Goal: Information Seeking & Learning: Learn about a topic

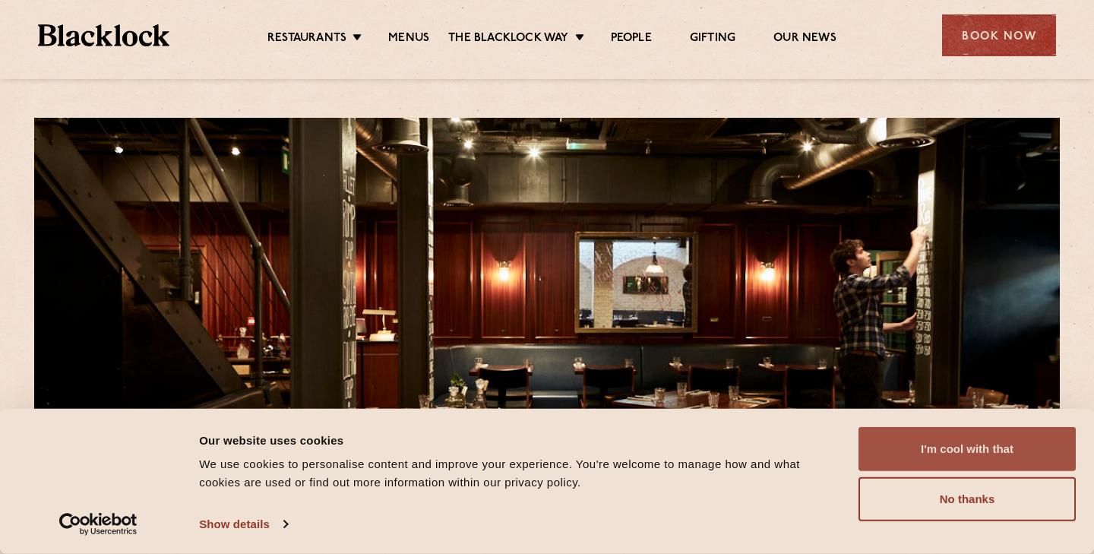
click at [981, 462] on button "I'm cool with that" at bounding box center [967, 449] width 217 height 44
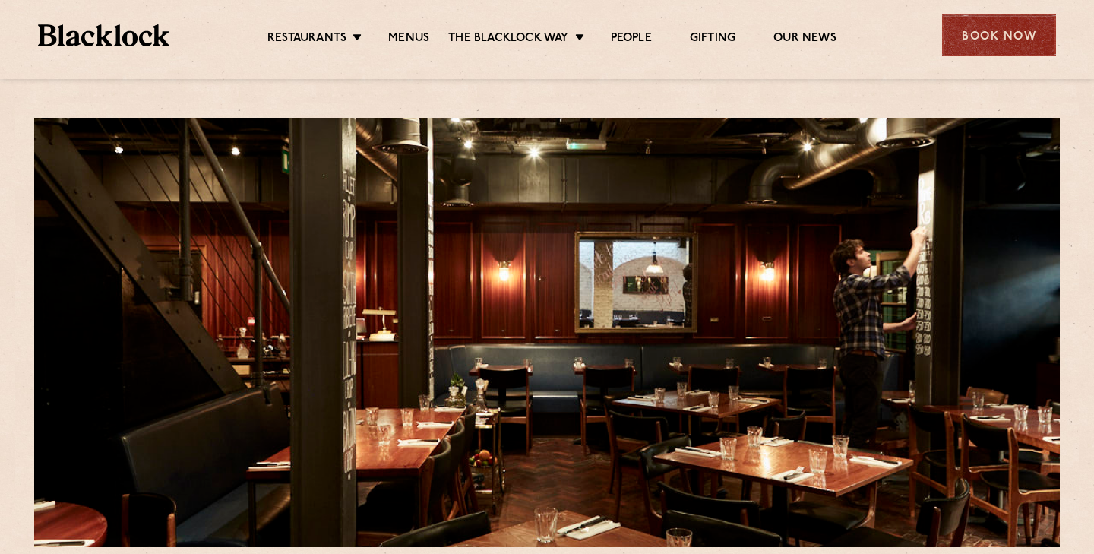
click at [1000, 50] on div "Book Now" at bounding box center [999, 35] width 114 height 42
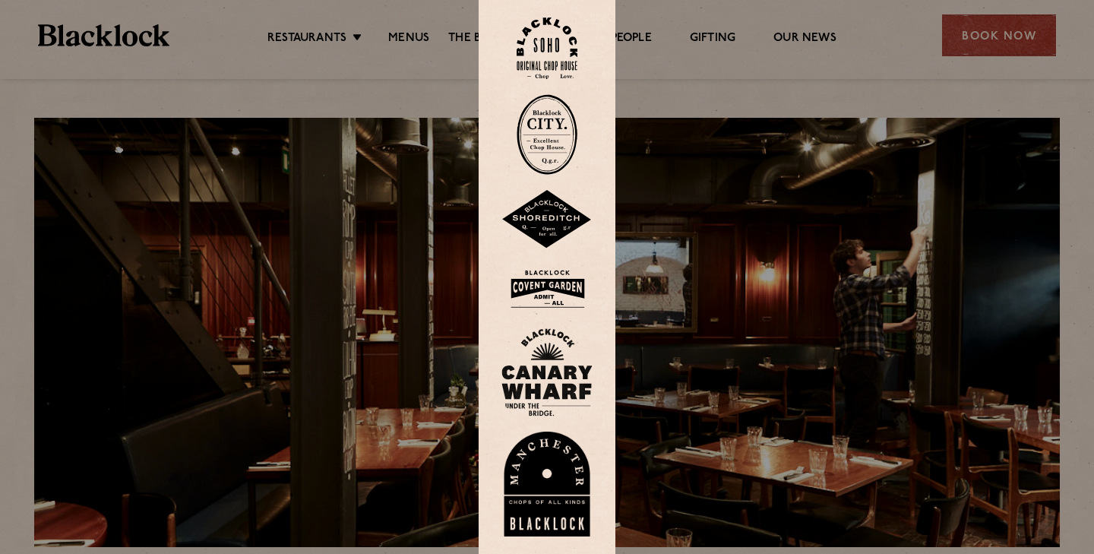
click at [574, 52] on img at bounding box center [547, 48] width 61 height 62
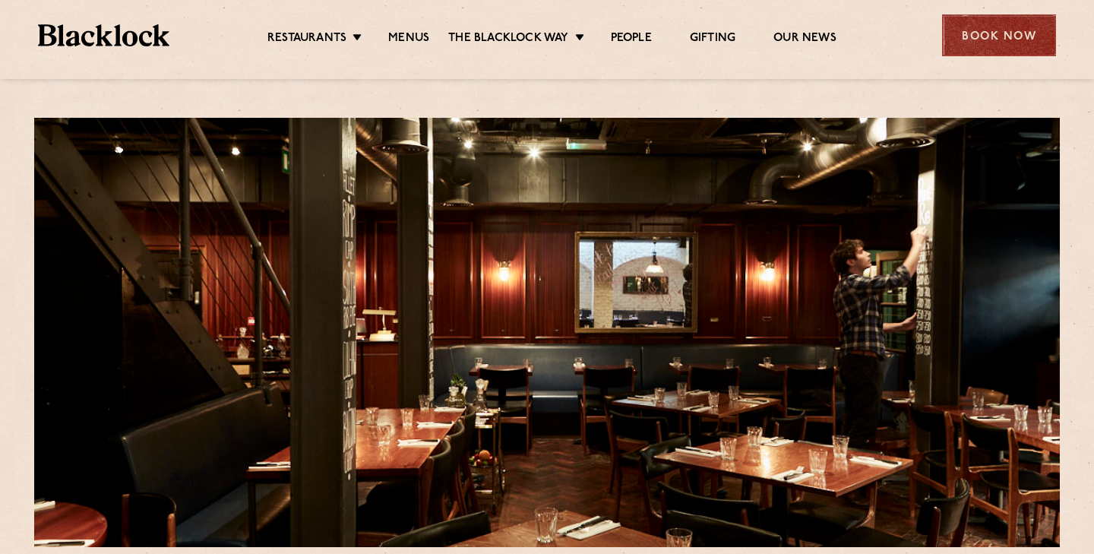
click at [994, 27] on div "Book Now" at bounding box center [999, 35] width 114 height 42
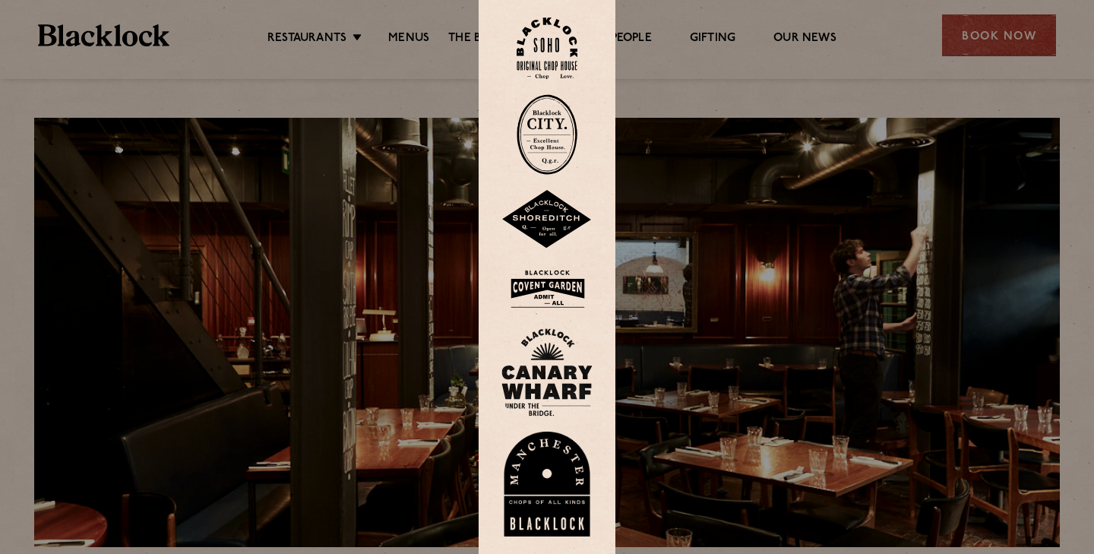
click at [741, 205] on div at bounding box center [547, 277] width 1094 height 554
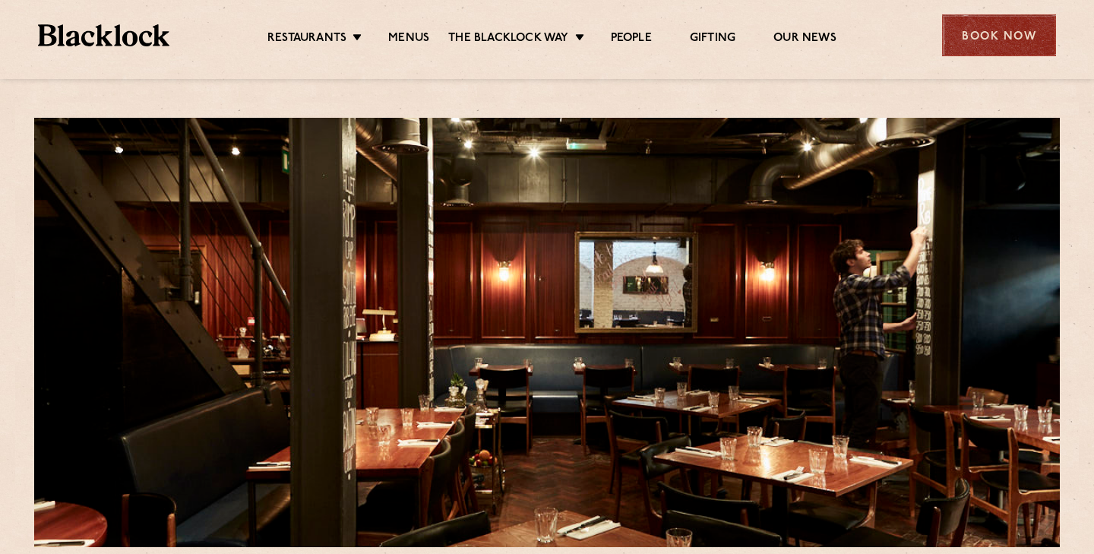
click at [993, 53] on div "Book Now" at bounding box center [999, 35] width 114 height 42
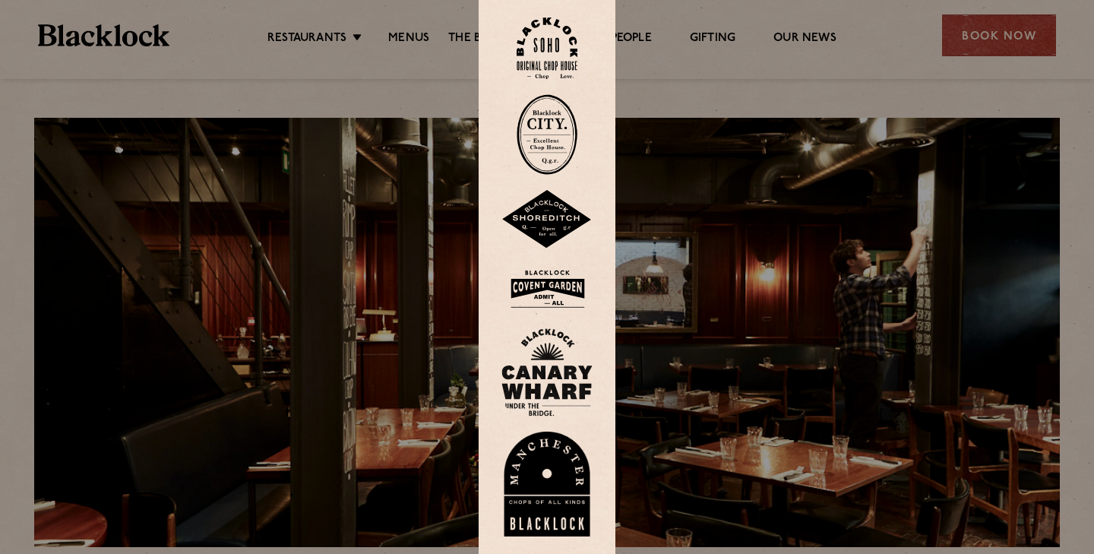
click at [540, 55] on img at bounding box center [547, 48] width 61 height 62
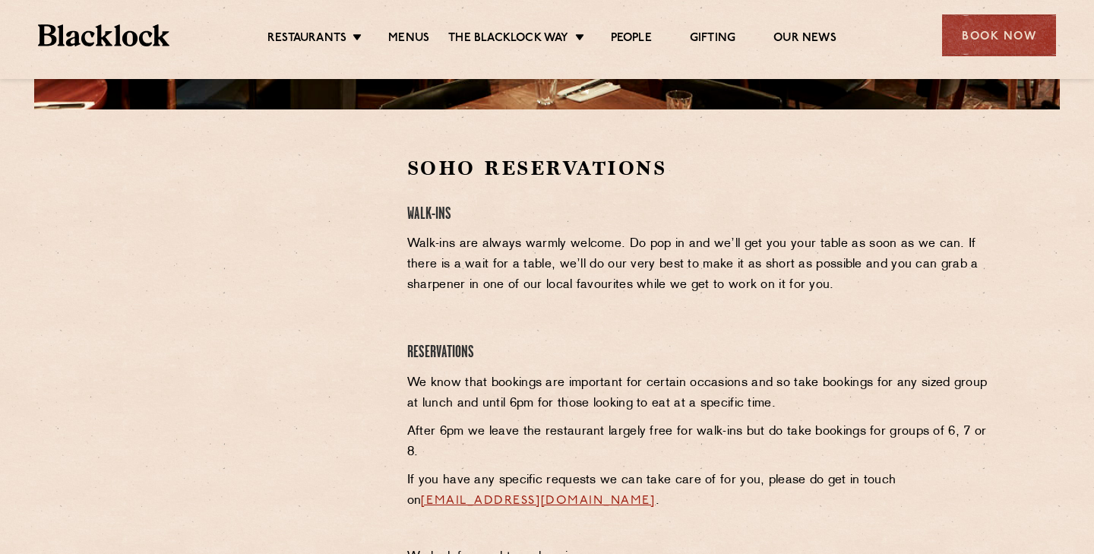
scroll to position [438, 0]
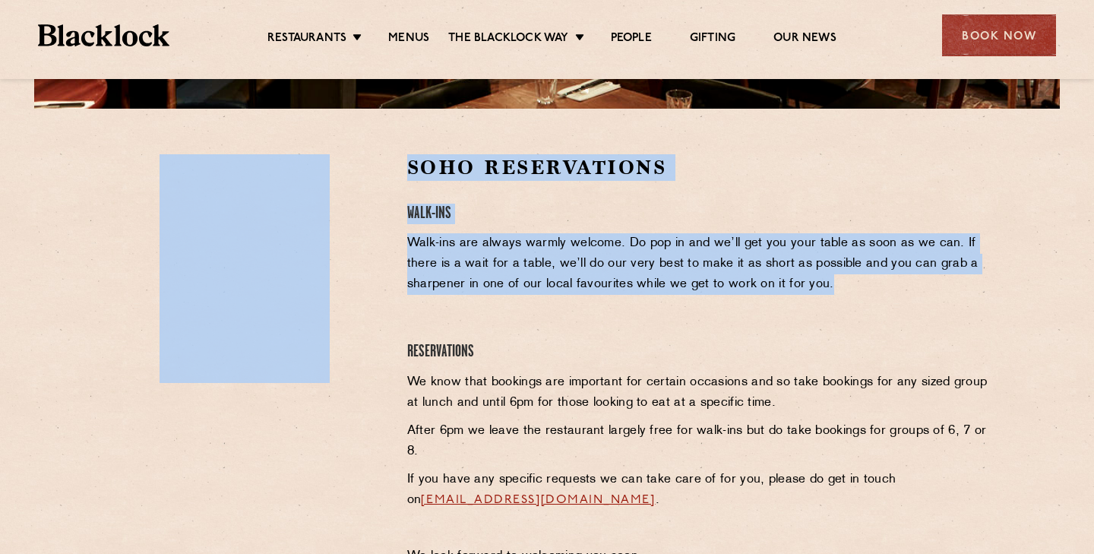
drag, startPoint x: 387, startPoint y: 201, endPoint x: 890, endPoint y: 276, distance: 508.7
click at [891, 277] on div "Soho Reservations Walk-Ins Walk-ins are always warmly welcome. Do pop in and we…" at bounding box center [547, 364] width 908 height 420
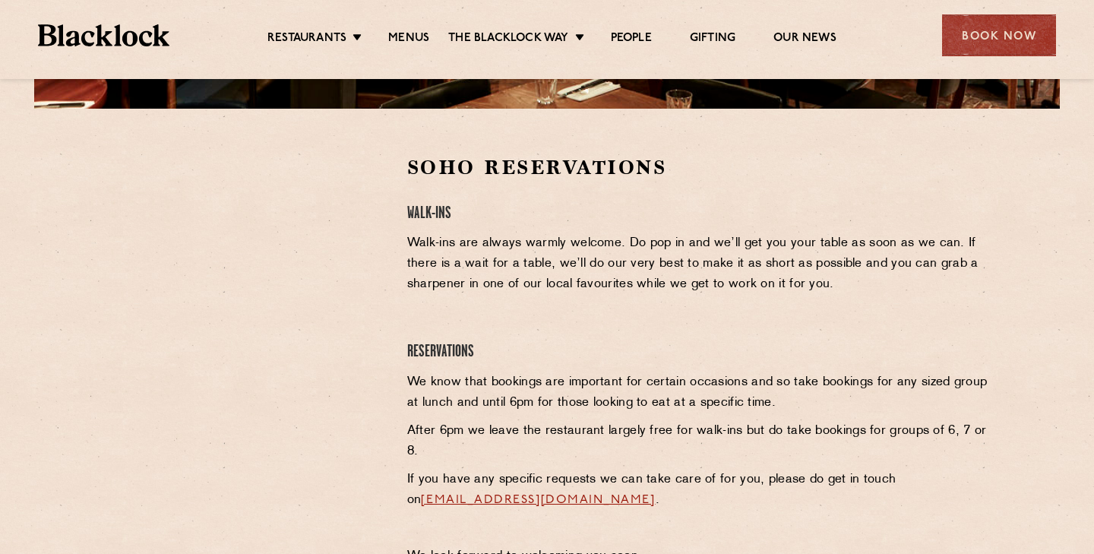
click at [844, 296] on div "Soho Reservations Walk-Ins Walk-ins are always warmly welcome. Do pop in and we…" at bounding box center [699, 364] width 606 height 420
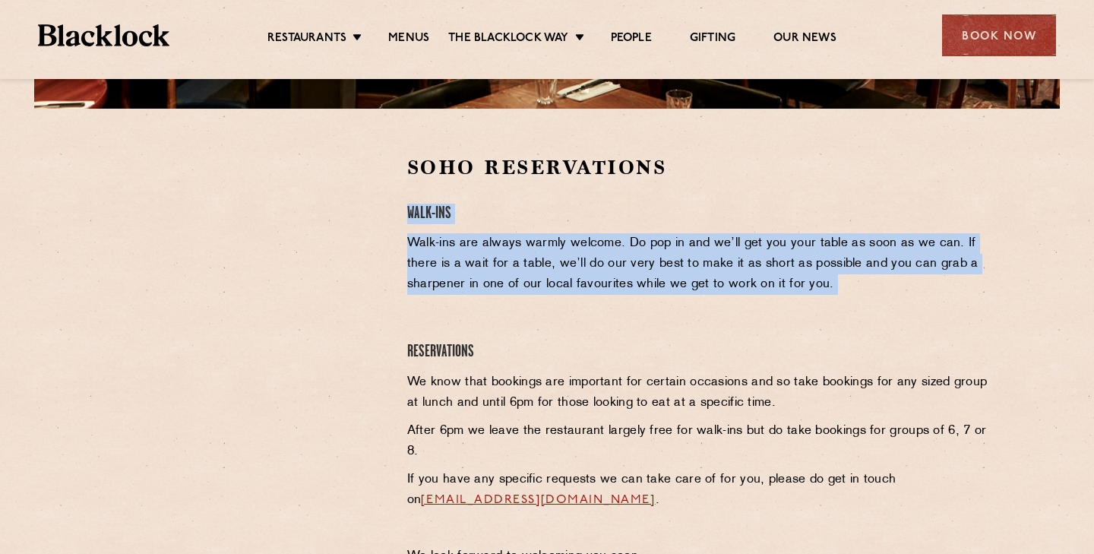
drag, startPoint x: 844, startPoint y: 296, endPoint x: 410, endPoint y: 216, distance: 441.4
click at [410, 216] on div "Soho Reservations Walk-Ins Walk-ins are always warmly welcome. Do pop in and we…" at bounding box center [699, 364] width 606 height 420
copy div "Walk-Ins Walk-ins are always warmly welcome. Do pop in and we’ll get you your t…"
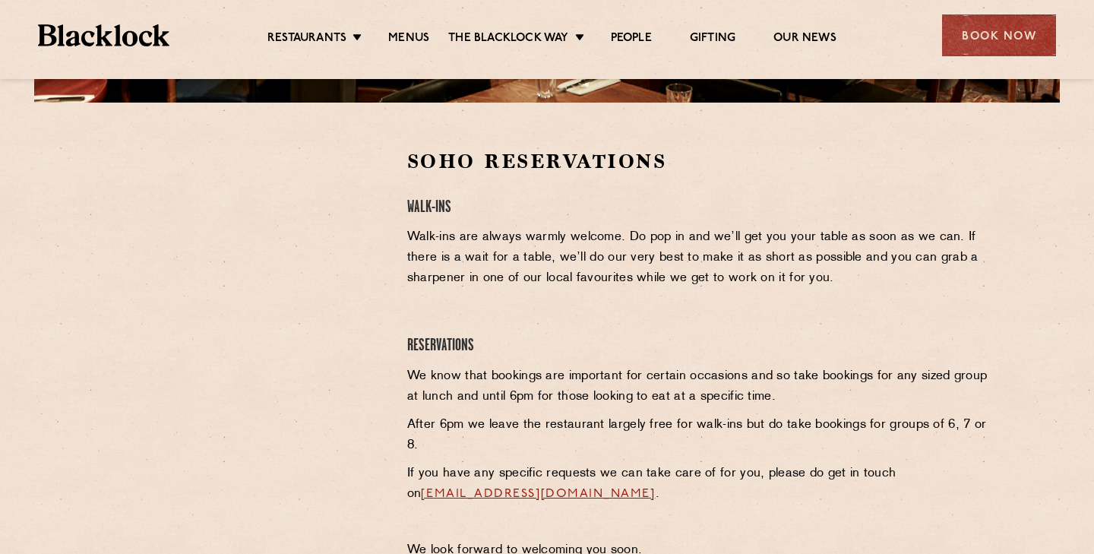
click at [580, 314] on div "Soho Reservations Walk-Ins Walk-ins are always warmly welcome. Do pop in and we…" at bounding box center [699, 358] width 606 height 420
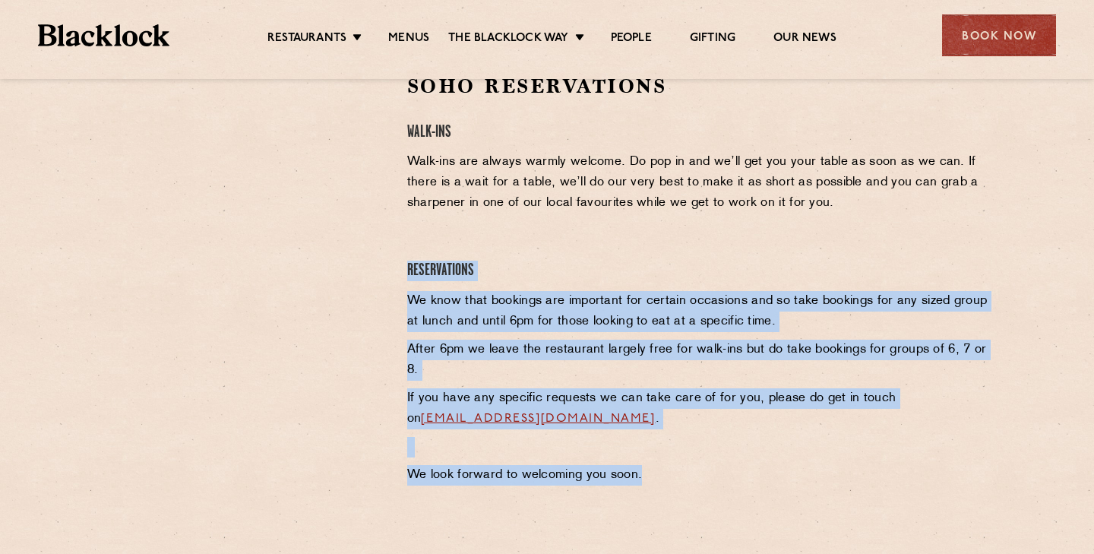
drag, startPoint x: 405, startPoint y: 269, endPoint x: 809, endPoint y: 482, distance: 456.9
click at [809, 482] on div "Soho Reservations Walk-Ins Walk-ins are always warmly welcome. Do pop in and we…" at bounding box center [699, 283] width 606 height 420
copy div "Reservations We know that bookings are important for certain occasions and so t…"
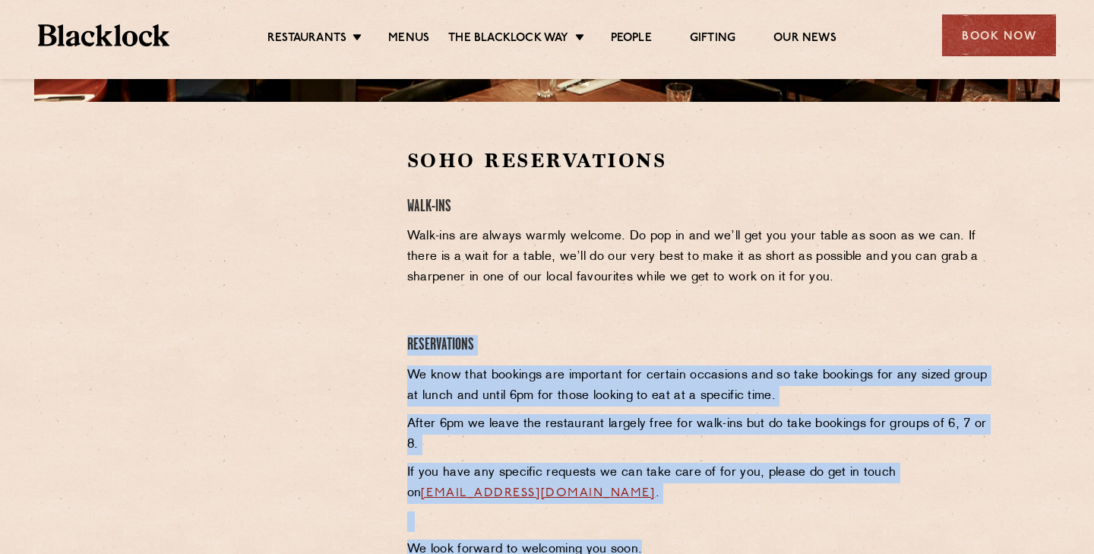
click at [561, 332] on div "Soho Reservations Walk-Ins Walk-ins are always warmly welcome. Do pop in and we…" at bounding box center [699, 357] width 606 height 420
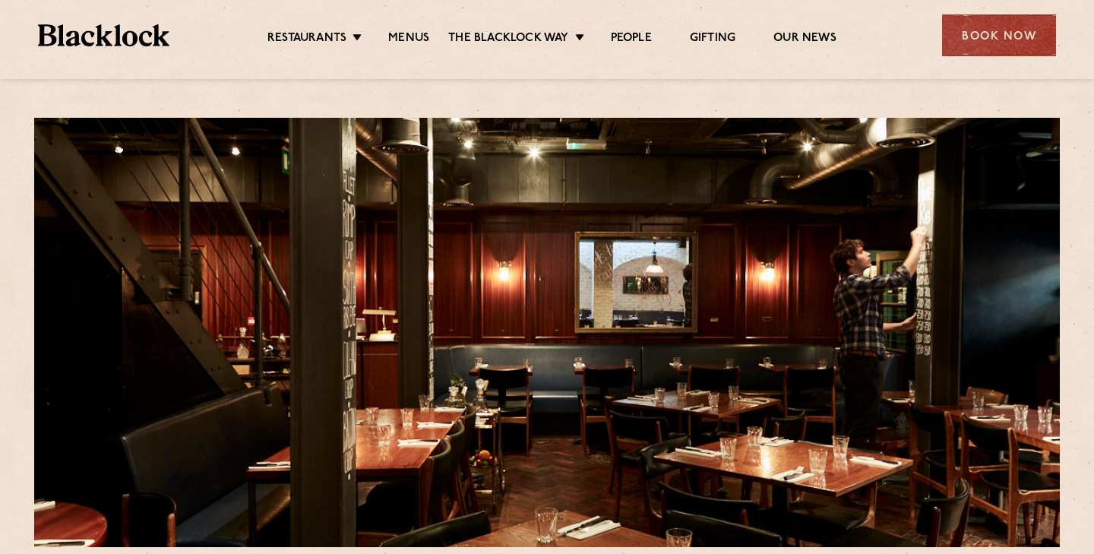
scroll to position [12, 0]
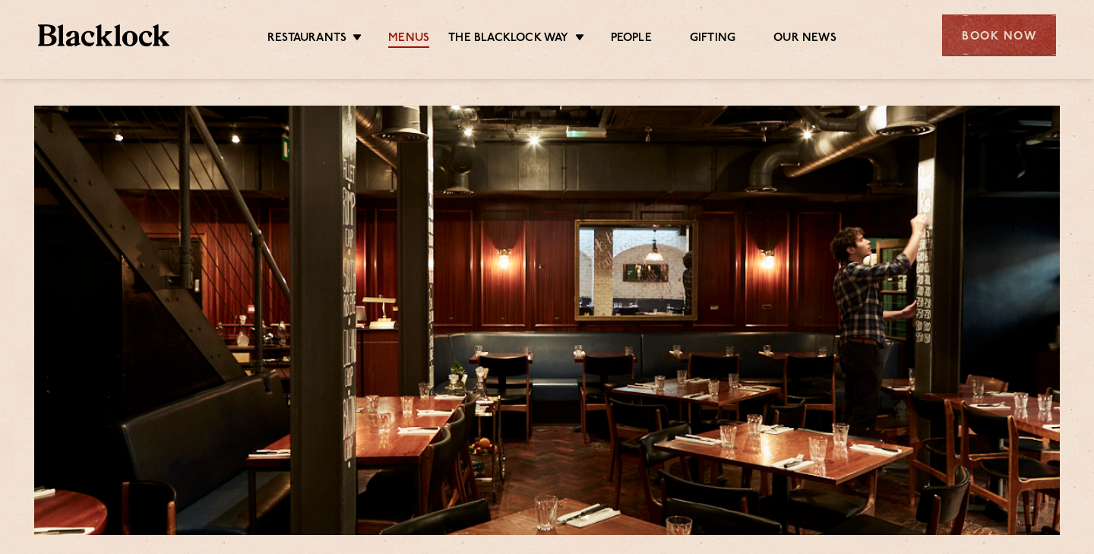
click at [412, 40] on link "Menus" at bounding box center [408, 39] width 41 height 17
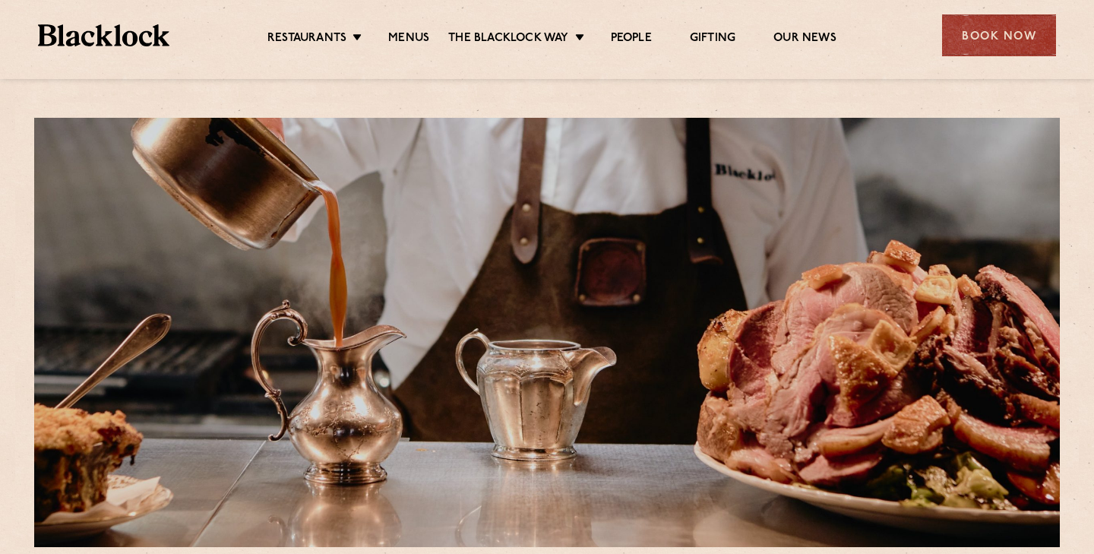
scroll to position [391, 0]
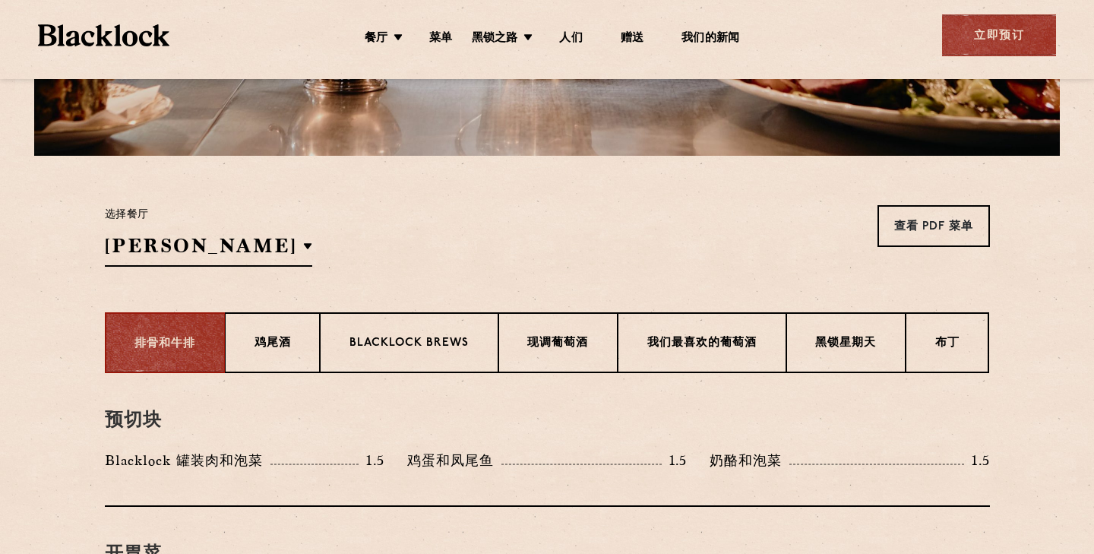
click at [841, 157] on section "选择餐厅 苏荷 Soho Birmingham City Shoreditch Covent Garden Canary Wharf Manchester 查…" at bounding box center [547, 234] width 1094 height 157
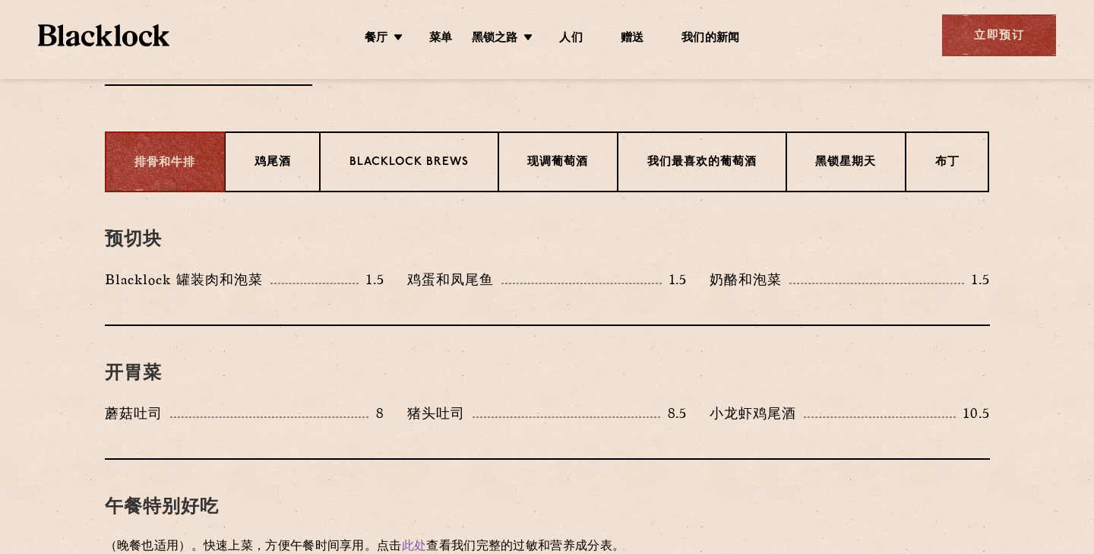
scroll to position [575, 0]
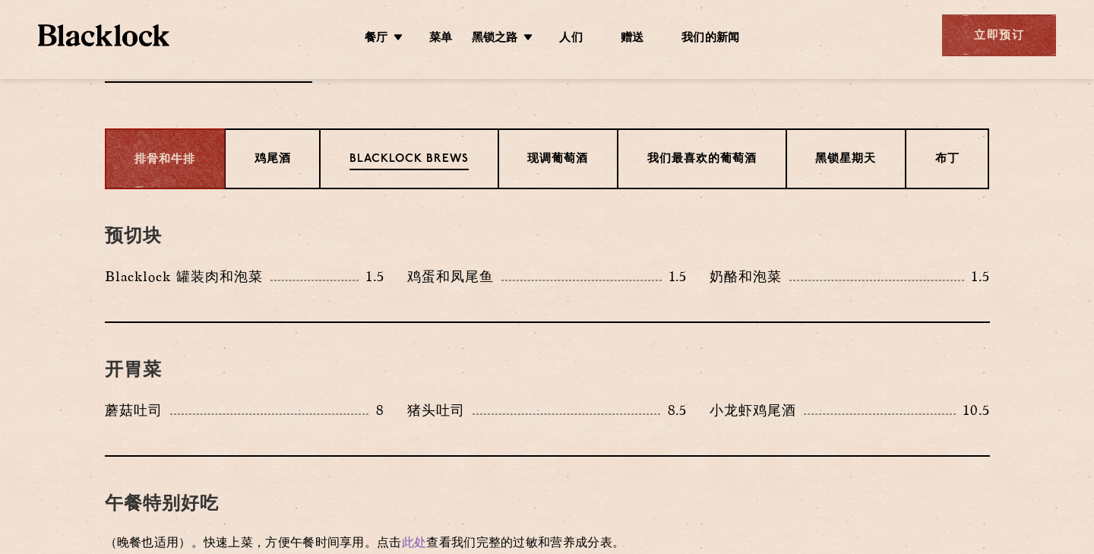
click at [435, 177] on div "Blacklock Brews" at bounding box center [409, 158] width 178 height 61
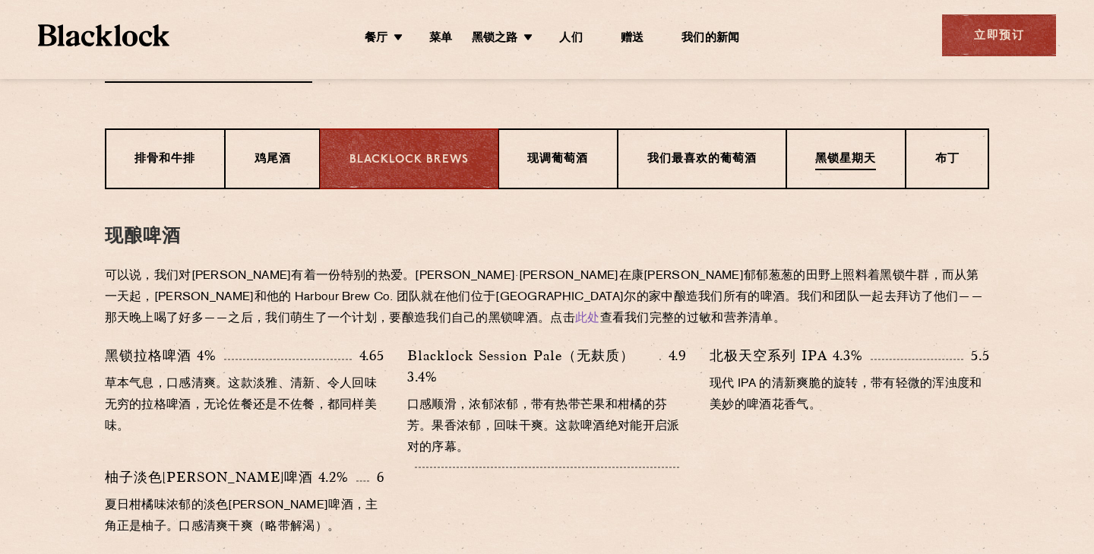
click at [871, 150] on div "黑锁星期天" at bounding box center [846, 158] width 119 height 61
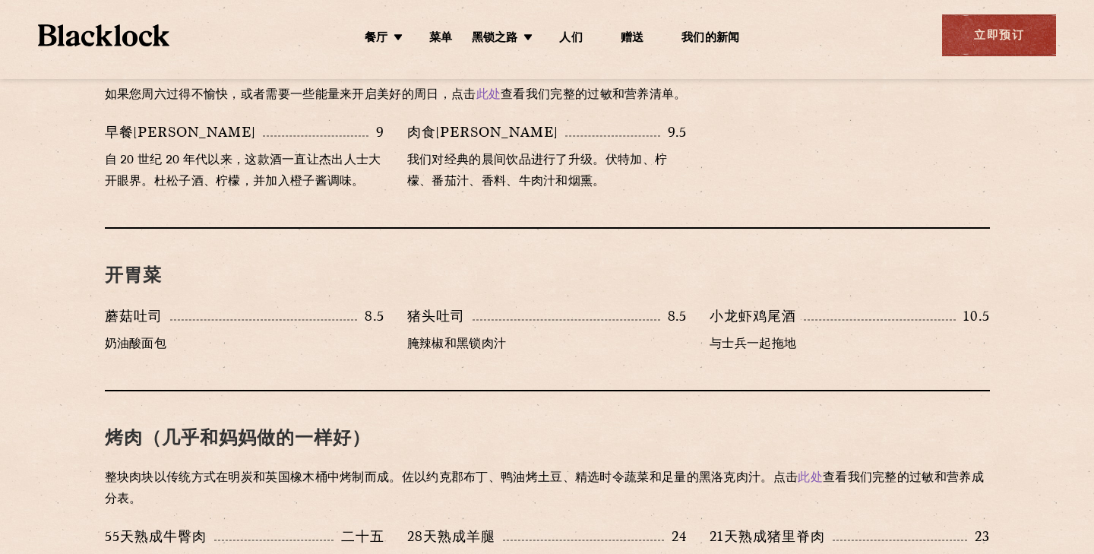
scroll to position [748, 0]
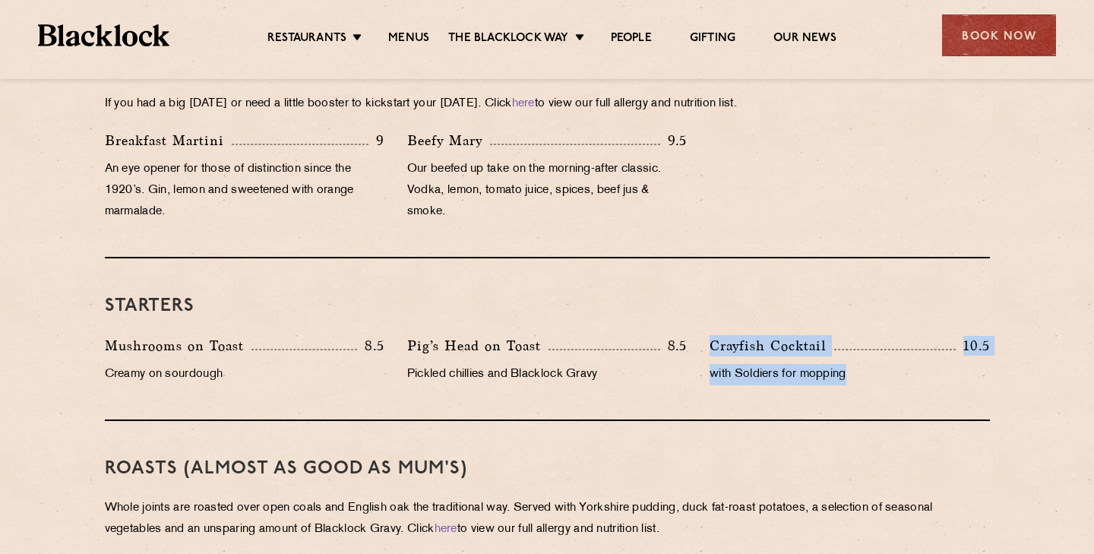
drag, startPoint x: 711, startPoint y: 342, endPoint x: 856, endPoint y: 369, distance: 147.7
click at [856, 369] on div "Crayfish Cocktail 10.5 with Soldiers for mopping" at bounding box center [849, 364] width 302 height 58
copy div "Crayfish Cocktail 10.5 with Soldiers for mopping"
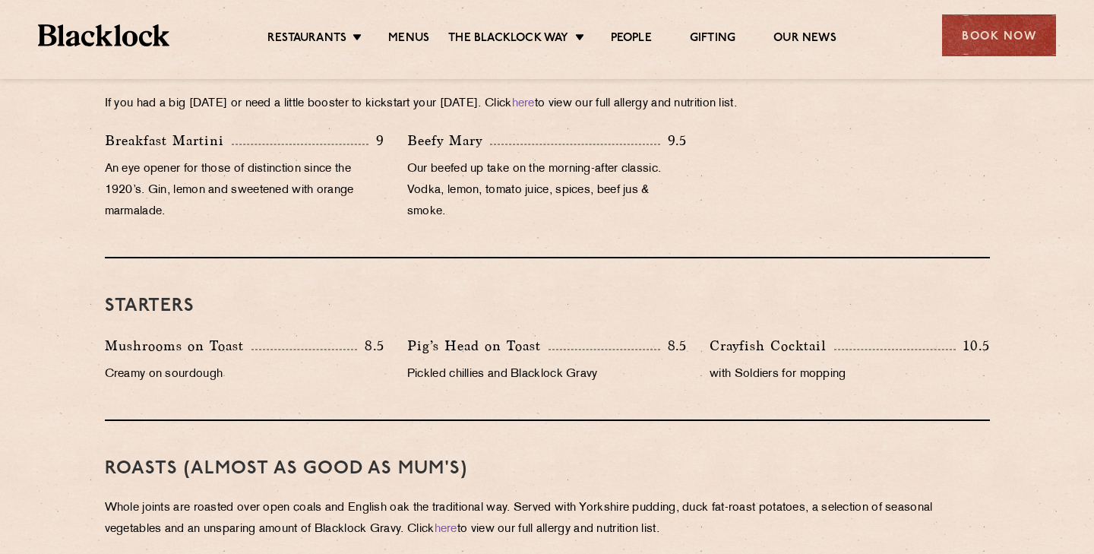
click at [776, 430] on div "Roasts (Almost as good as Mum's) Whole joints are roasted over open coals and E…" at bounding box center [547, 530] width 885 height 219
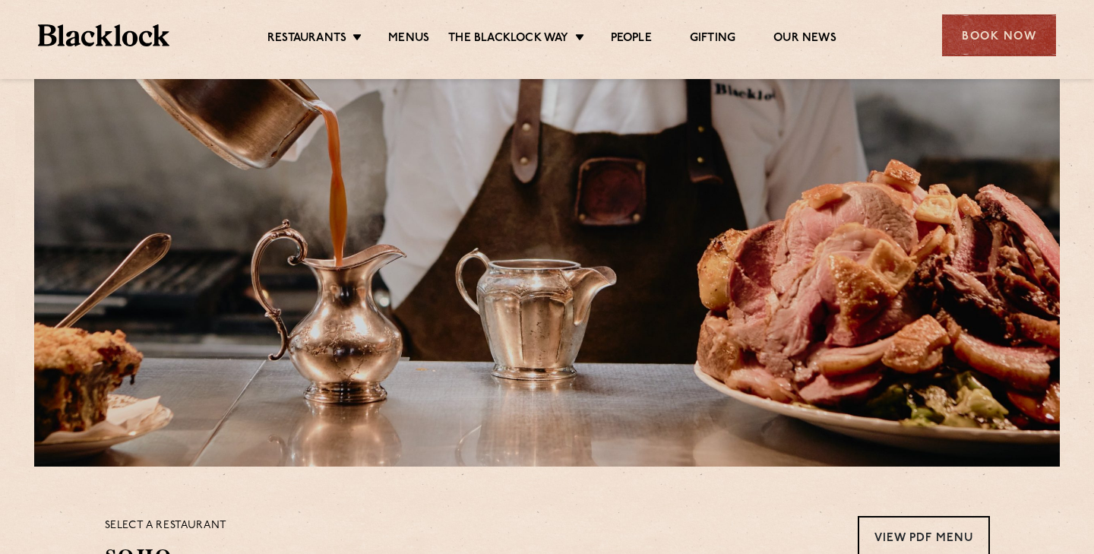
scroll to position [0, 0]
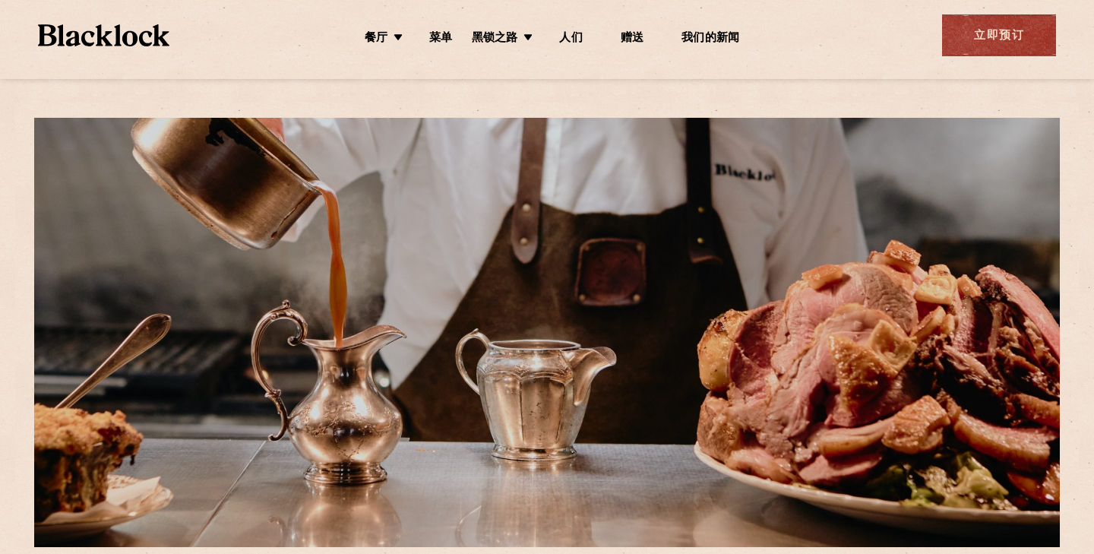
click at [766, 190] on div at bounding box center [547, 332] width 1026 height 429
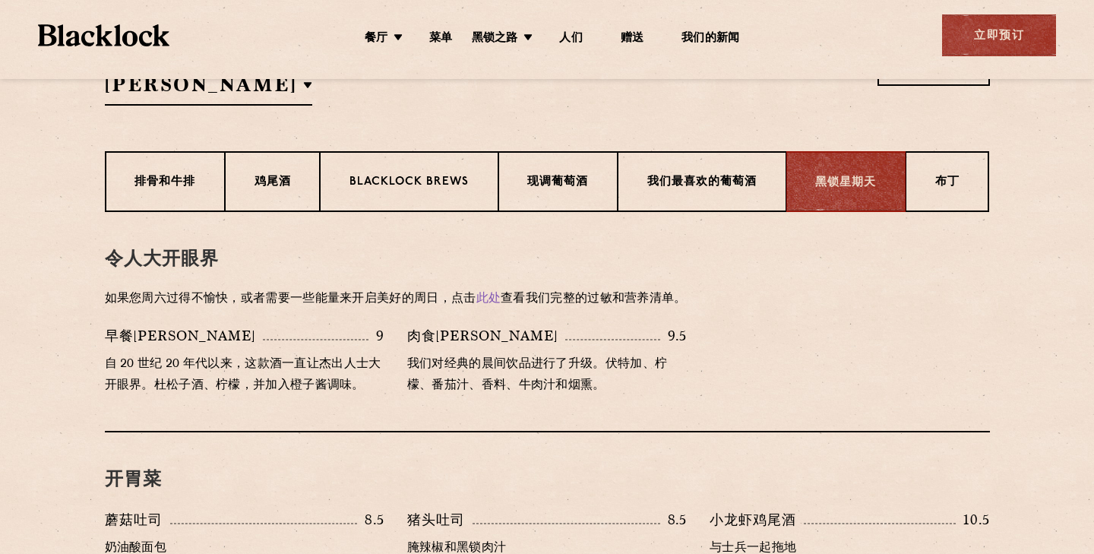
scroll to position [554, 0]
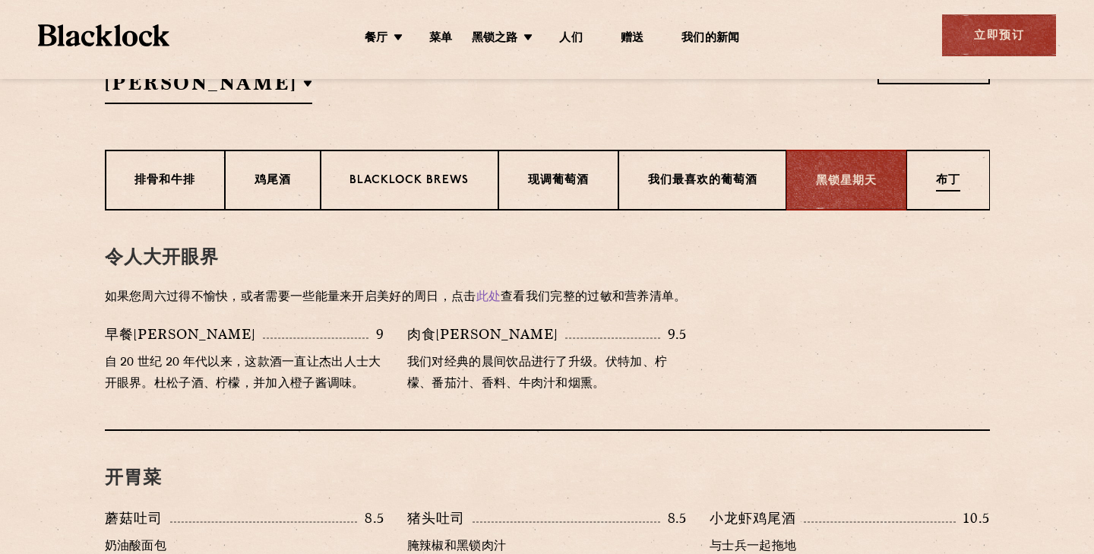
click at [963, 185] on div "布丁" at bounding box center [949, 180] width 84 height 61
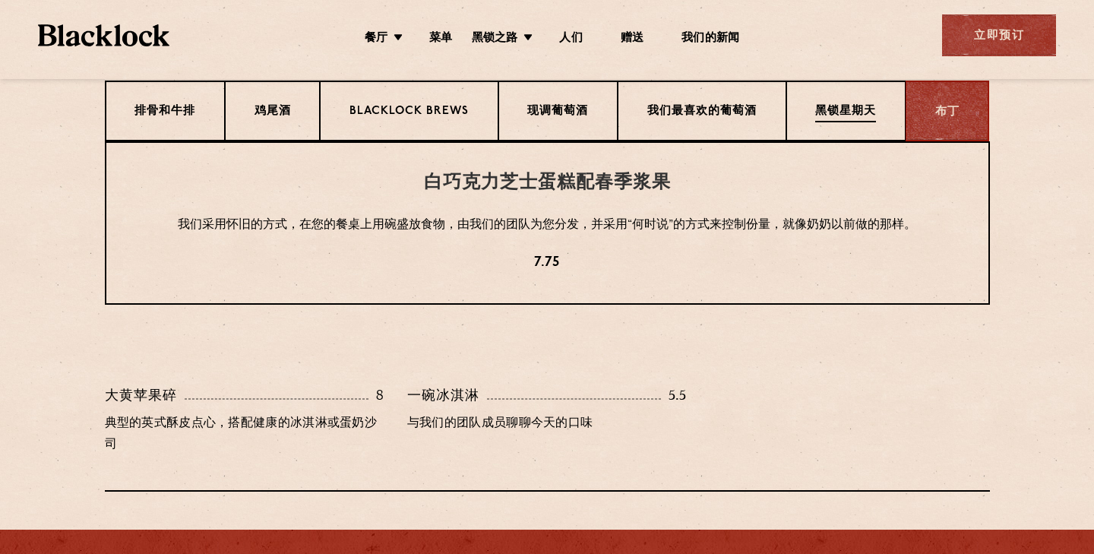
click at [834, 119] on p "黑锁星期天" at bounding box center [845, 112] width 61 height 19
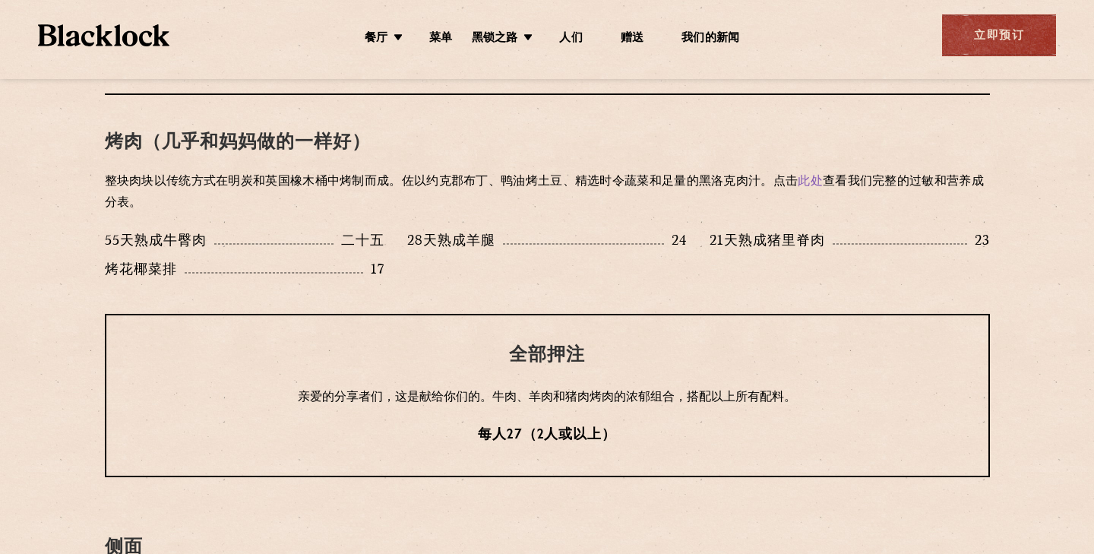
scroll to position [1050, 0]
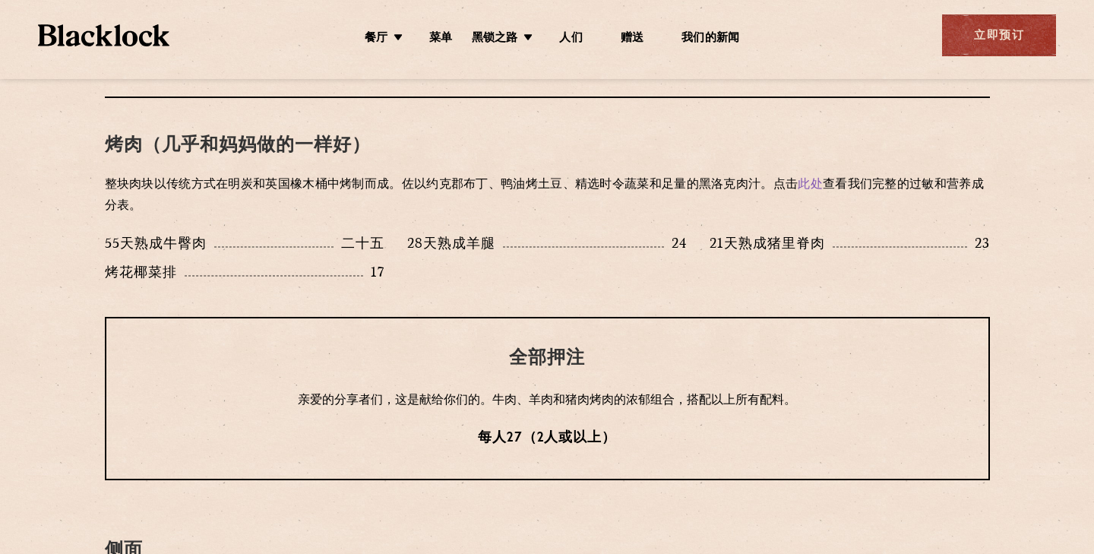
click at [366, 247] on font "二十五" at bounding box center [362, 243] width 43 height 14
click at [392, 258] on div "55天熟成牛臀肉 二十五" at bounding box center [244, 247] width 302 height 29
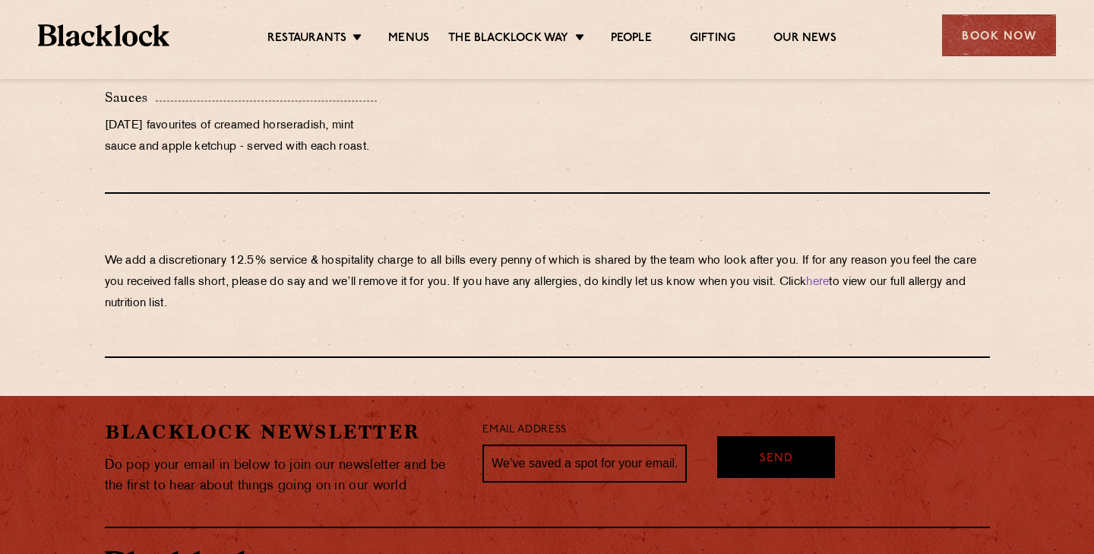
scroll to position [1710, 0]
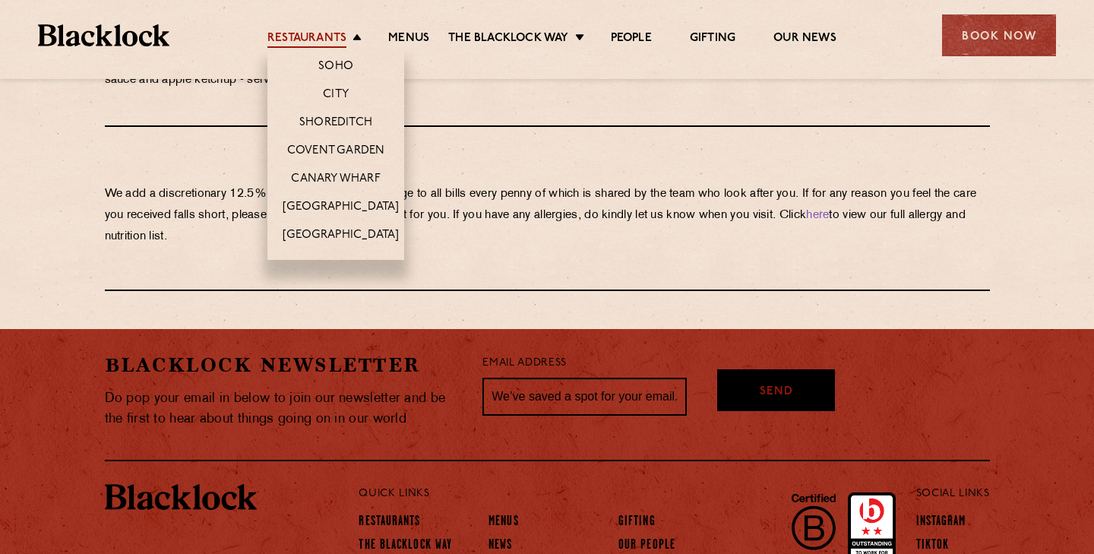
click at [312, 40] on link "Restaurants" at bounding box center [307, 39] width 79 height 17
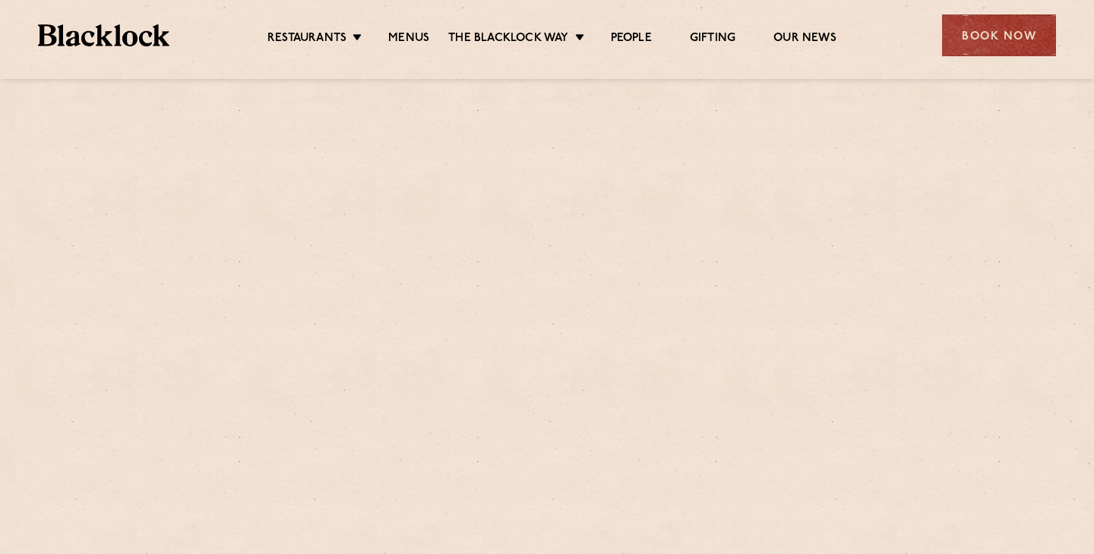
click at [385, 38] on li "Menus" at bounding box center [408, 39] width 79 height 17
click at [397, 37] on link "Menus" at bounding box center [408, 39] width 41 height 17
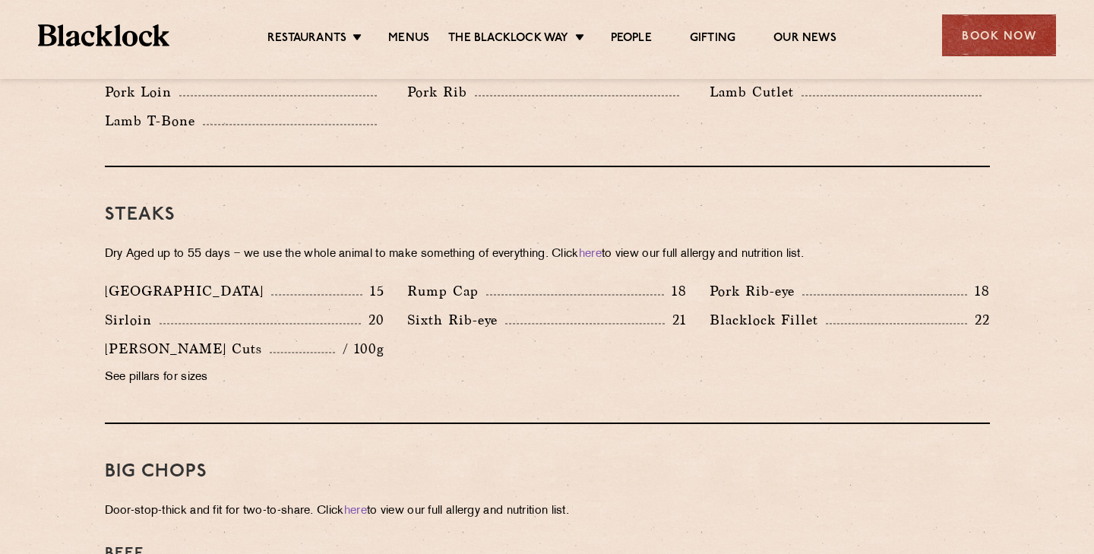
scroll to position [1306, 0]
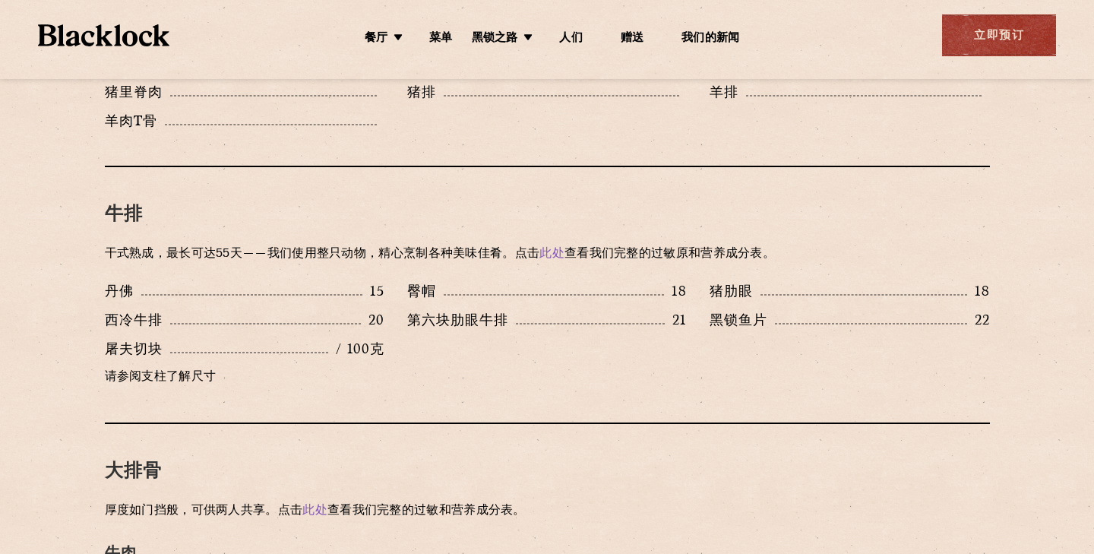
click at [732, 312] on font "黑锁鱼片" at bounding box center [739, 319] width 58 height 14
click at [749, 312] on font "黑锁鱼片" at bounding box center [739, 319] width 58 height 14
click at [760, 312] on font "黑锁鱼片" at bounding box center [739, 319] width 58 height 14
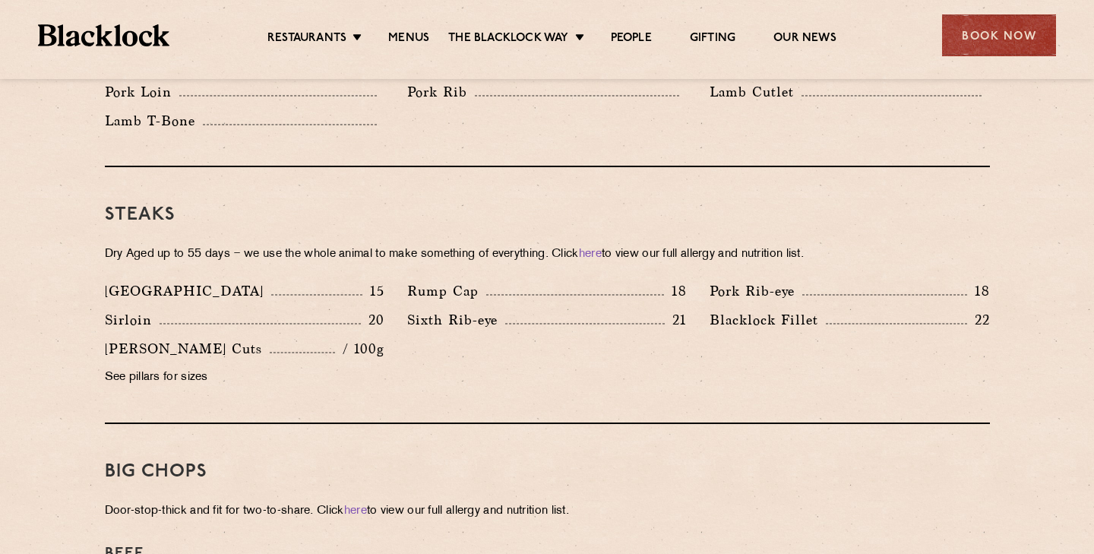
click at [343, 315] on div "Sirloin 20" at bounding box center [244, 323] width 302 height 29
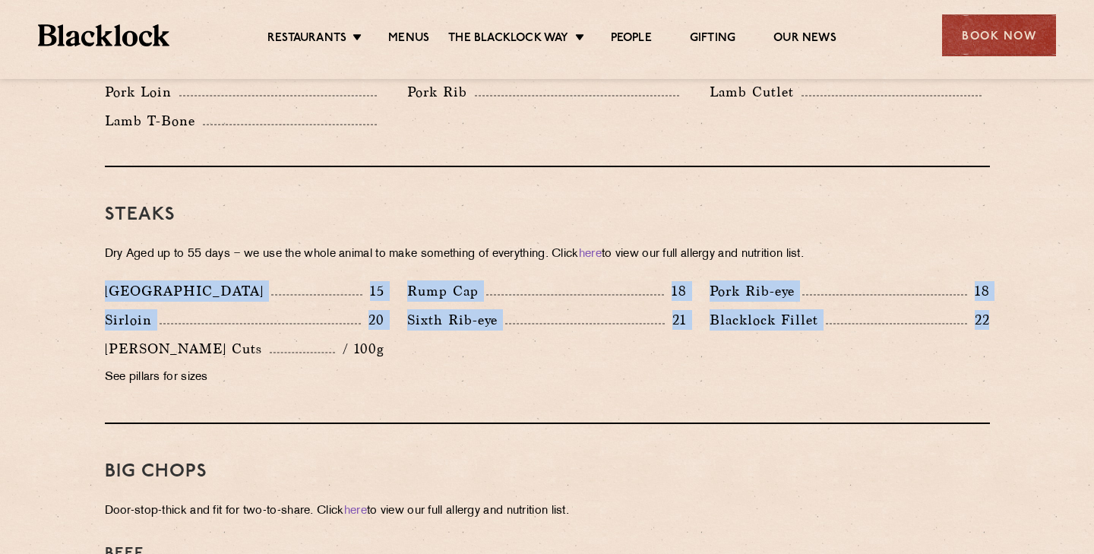
drag, startPoint x: 83, startPoint y: 264, endPoint x: 1048, endPoint y: 296, distance: 965.7
click at [1048, 296] on section "Pre Chop Bites Blacklock Potted Meats & Kimchi 1.5 Egg & Anchovy 1.5 Cheese & P…" at bounding box center [547, 531] width 1094 height 2187
copy div "Denver 15 Rump Cap 18 Pork Rib-eye 18 Sirloin 20 Sixth Rib-eye 21 Blacklock Fil…"
